Goal: Find specific page/section: Find specific page/section

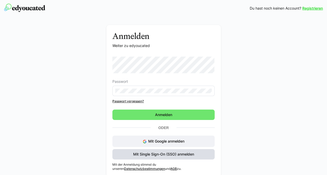
click at [178, 153] on span "Mit Single Sign-On (SSO) anmelden" at bounding box center [163, 154] width 62 height 5
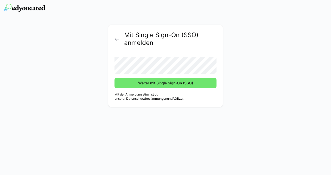
click at [114, 78] on button "Weiter mit Single Sign-On (SSO)" at bounding box center [165, 83] width 102 height 10
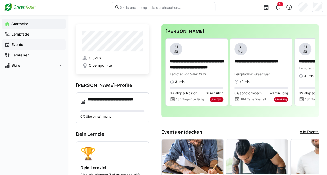
click at [26, 44] on span "Events" at bounding box center [37, 44] width 52 height 5
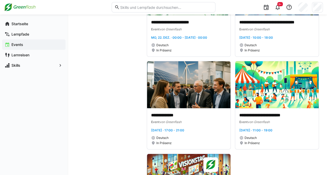
scroll to position [783, 0]
